Goal: Task Accomplishment & Management: Manage account settings

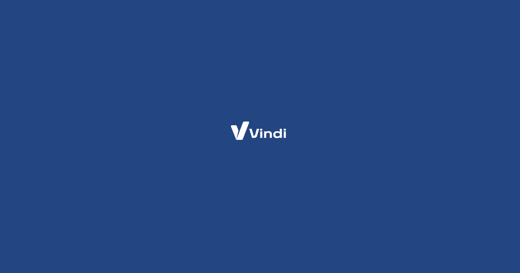
click at [29, 0] on html at bounding box center [260, 0] width 520 height 0
click at [265, 105] on div at bounding box center [260, 136] width 520 height 273
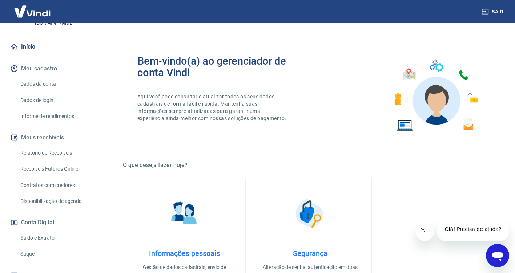
scroll to position [106, 0]
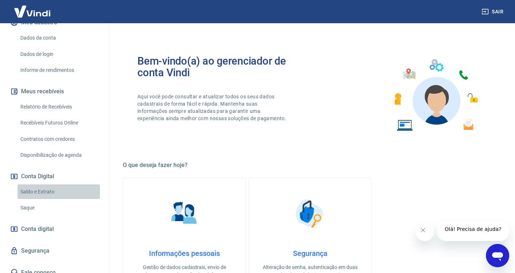
click at [66, 185] on link "Saldo e Extrato" at bounding box center [58, 192] width 82 height 15
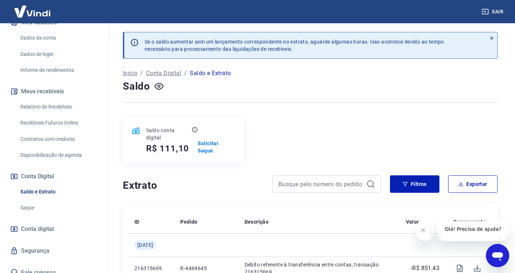
click at [129, 185] on h4 "Extrato" at bounding box center [193, 185] width 141 height 15
